Goal: Transaction & Acquisition: Subscribe to service/newsletter

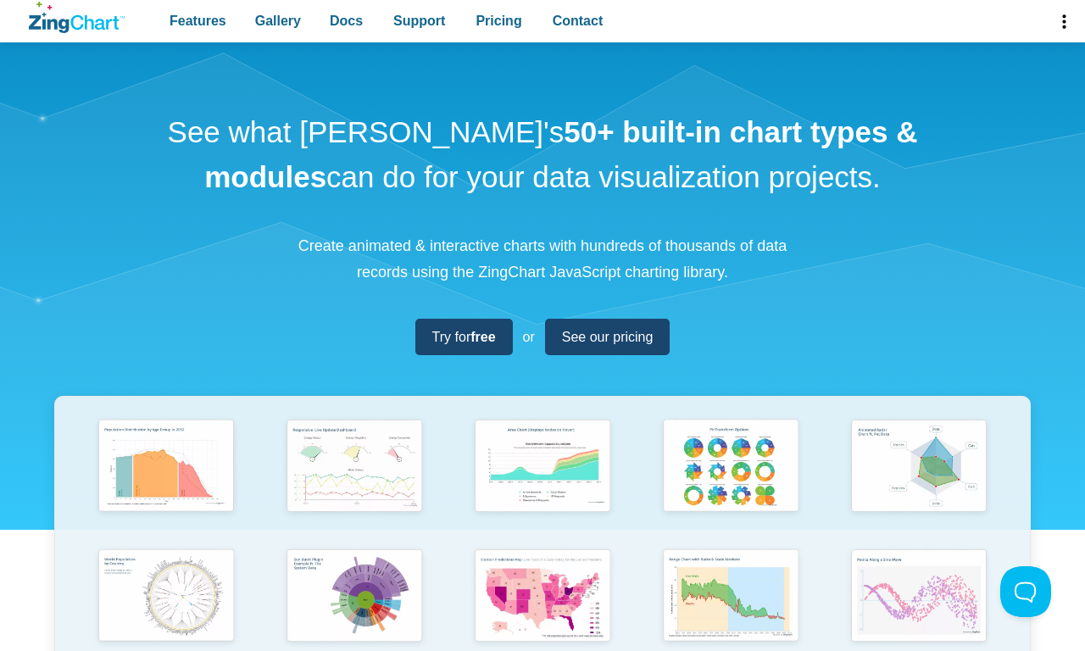
scroll to position [609, 0]
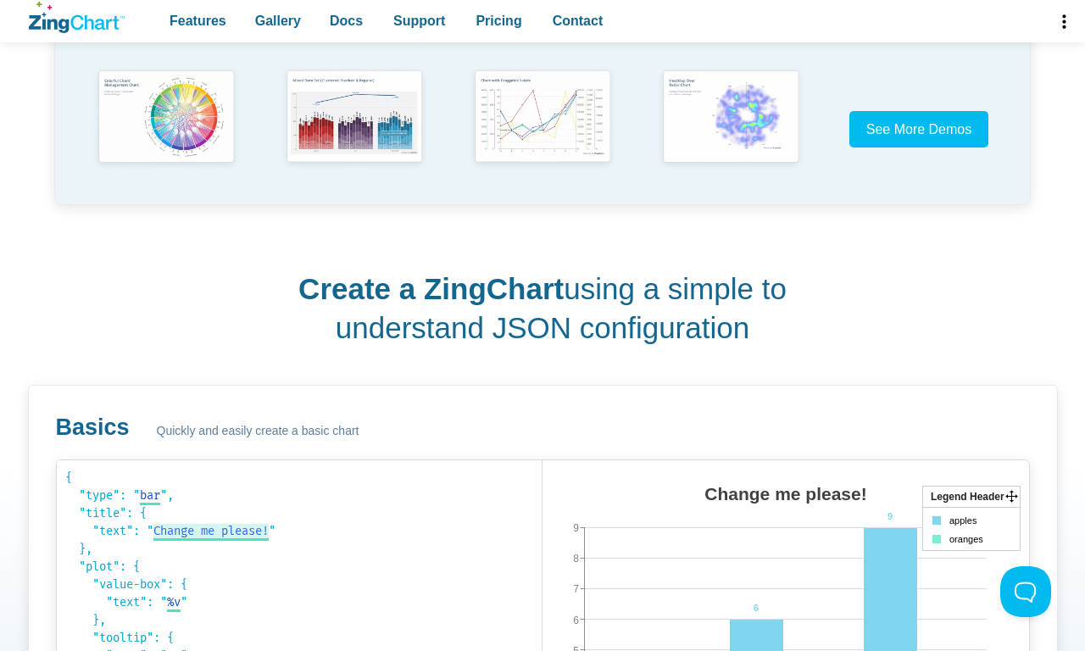
click at [210, 532] on span "Change me please!" at bounding box center [210, 531] width 115 height 14
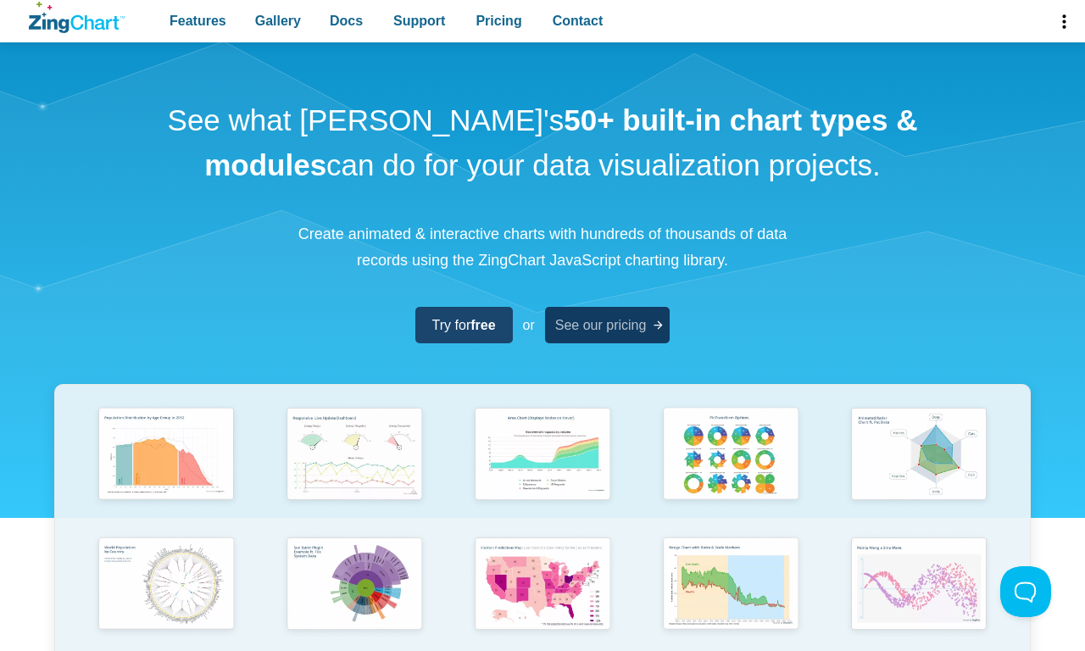
click at [609, 325] on span "See our pricing" at bounding box center [601, 325] width 92 height 23
